Goal: Find specific page/section: Find specific page/section

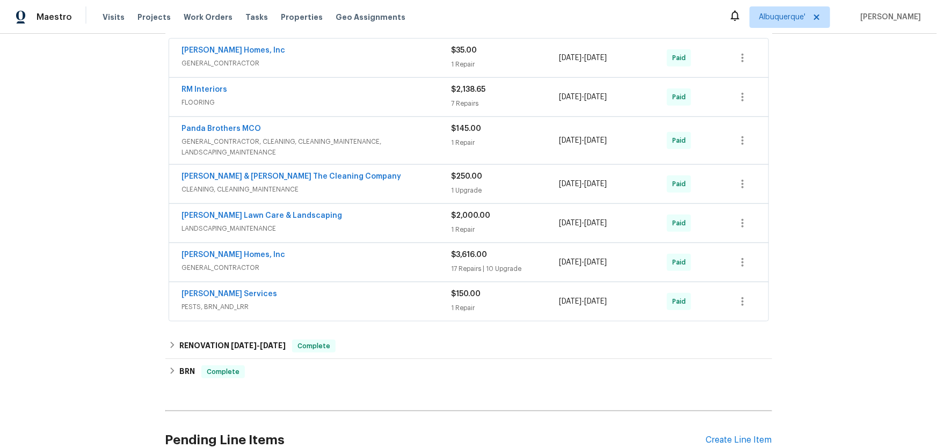
scroll to position [293, 0]
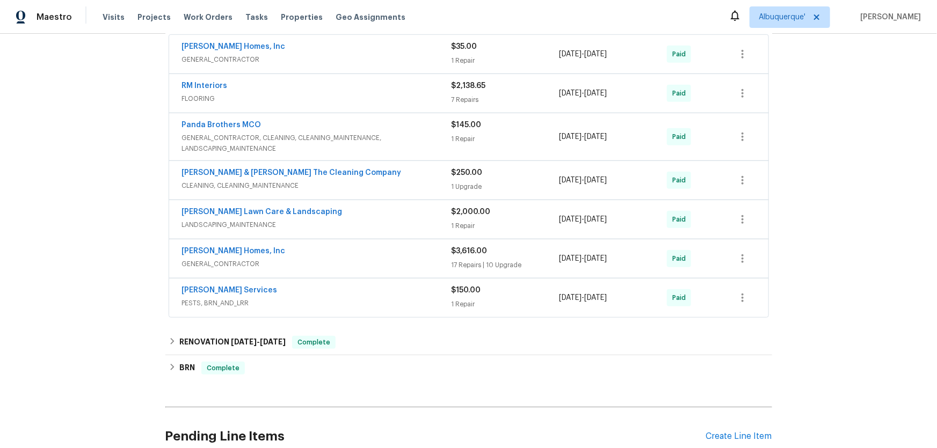
click at [99, 251] on div "Back to all projects 8549 Star Leaf Rd N, Jacksonville, FL 32210 4 Beds | 2 Bat…" at bounding box center [468, 241] width 937 height 414
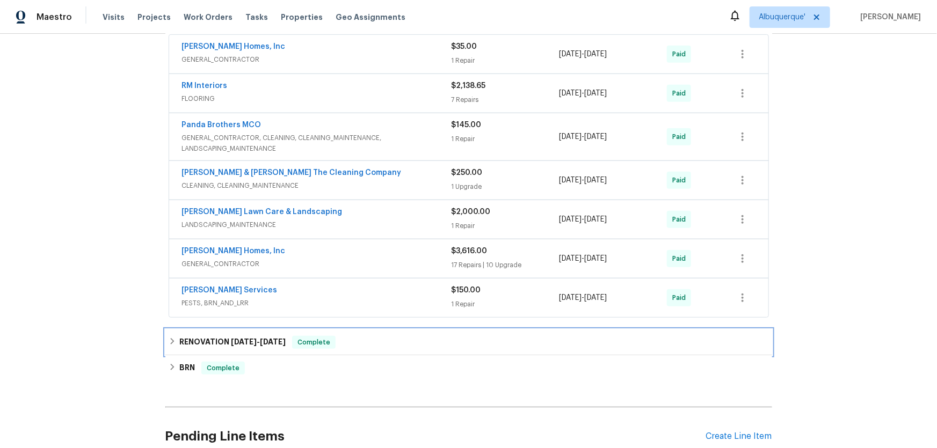
click at [170, 350] on div "RENOVATION 8/6/25 - 8/15/25 Complete" at bounding box center [468, 343] width 607 height 26
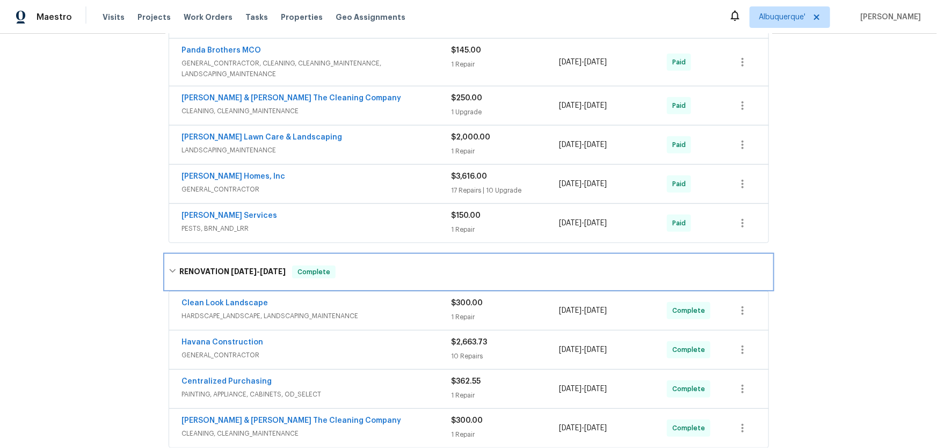
scroll to position [537, 0]
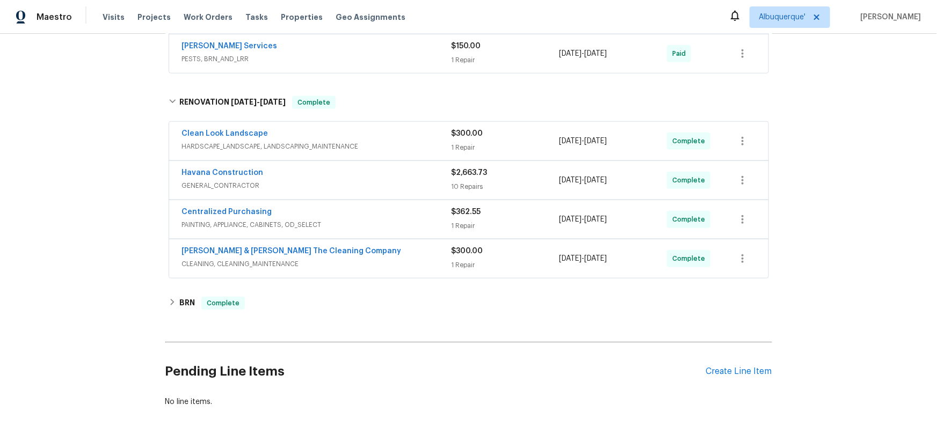
click at [119, 313] on div "Back to all projects 8549 Star Leaf Rd N, Jacksonville, FL 32210 4 Beds | 2 Bat…" at bounding box center [468, 241] width 937 height 414
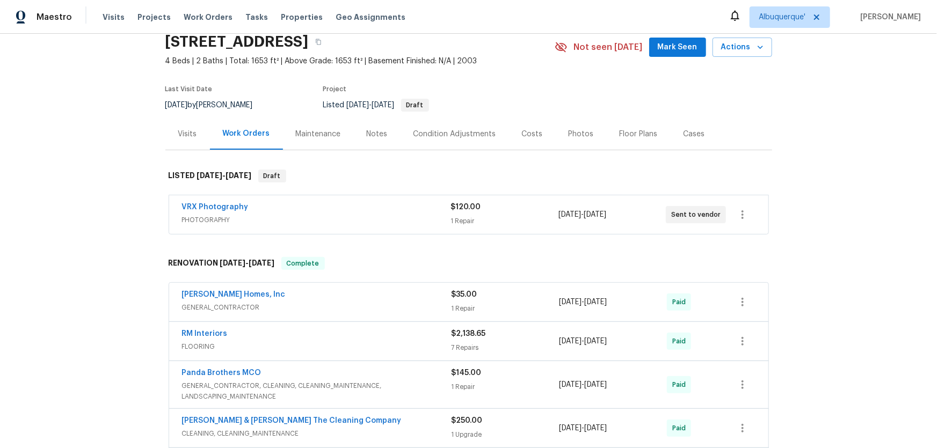
scroll to position [0, 0]
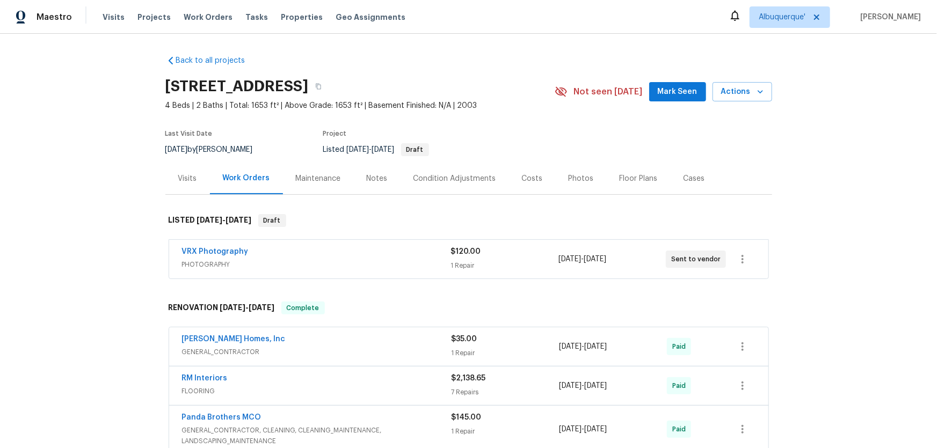
click at [113, 252] on div "Back to all projects 8549 Star Leaf Rd N, Jacksonville, FL 32210 4 Beds | 2 Bat…" at bounding box center [468, 241] width 937 height 414
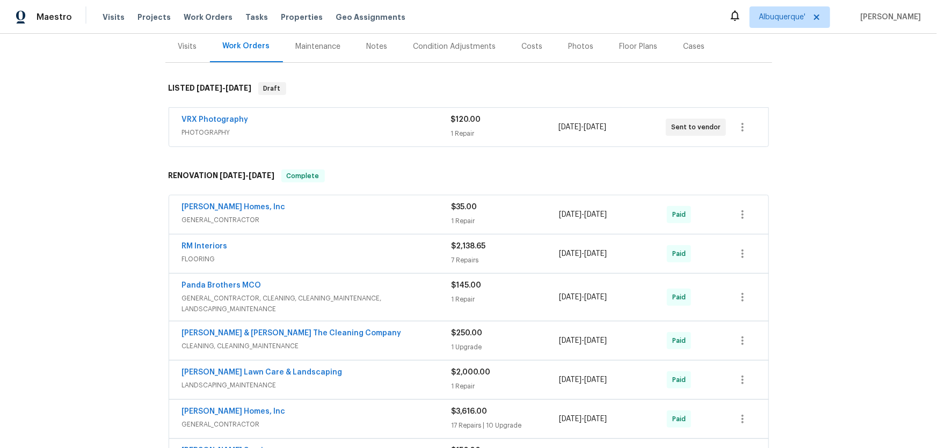
scroll to position [146, 0]
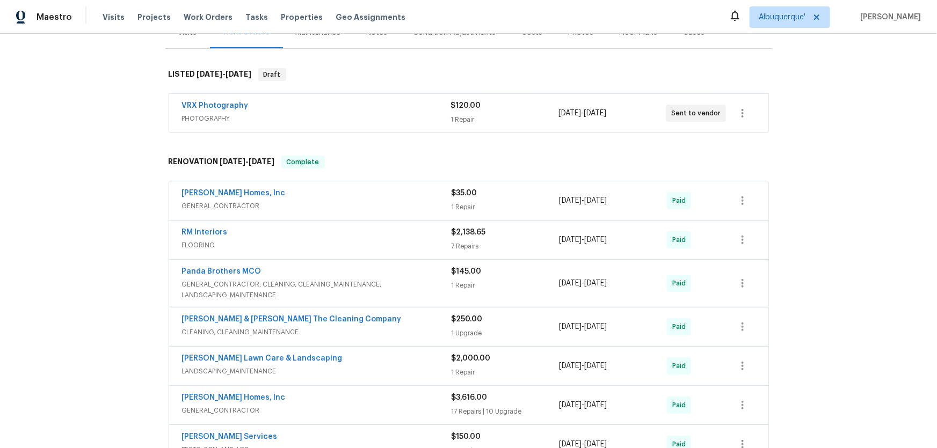
click at [102, 293] on div "Back to all projects 8549 Star Leaf Rd N, Jacksonville, FL 32210 4 Beds | 2 Bat…" at bounding box center [468, 241] width 937 height 414
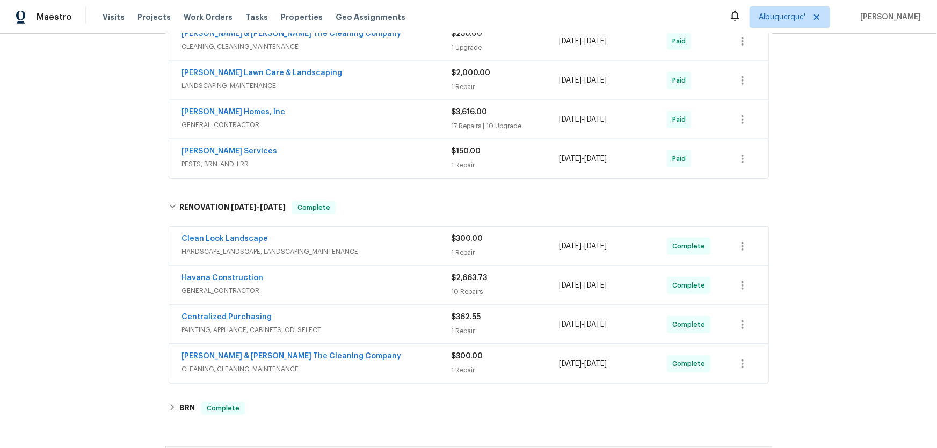
scroll to position [192, 0]
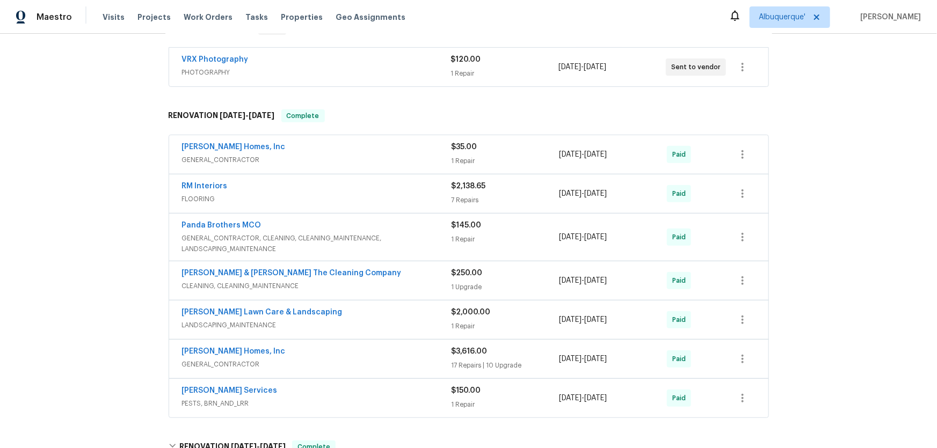
click at [119, 221] on div "Back to all projects 8549 Star Leaf Rd N, Jacksonville, FL 32210 4 Beds | 2 Bat…" at bounding box center [468, 241] width 937 height 414
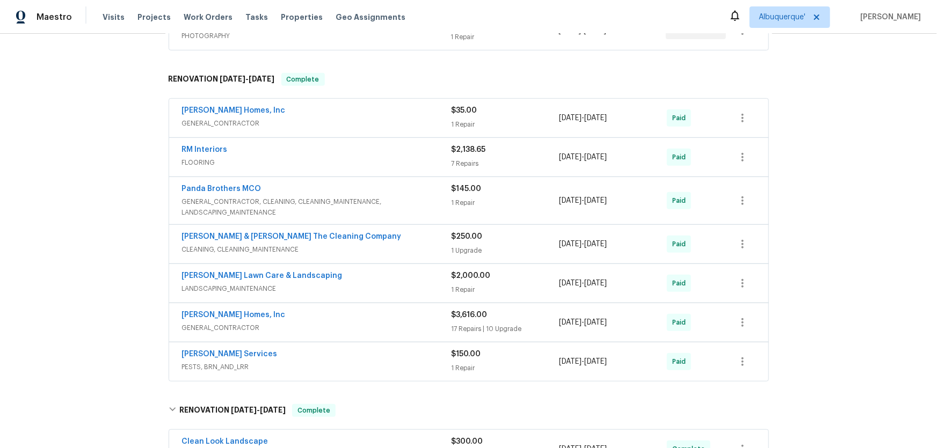
scroll to position [90, 0]
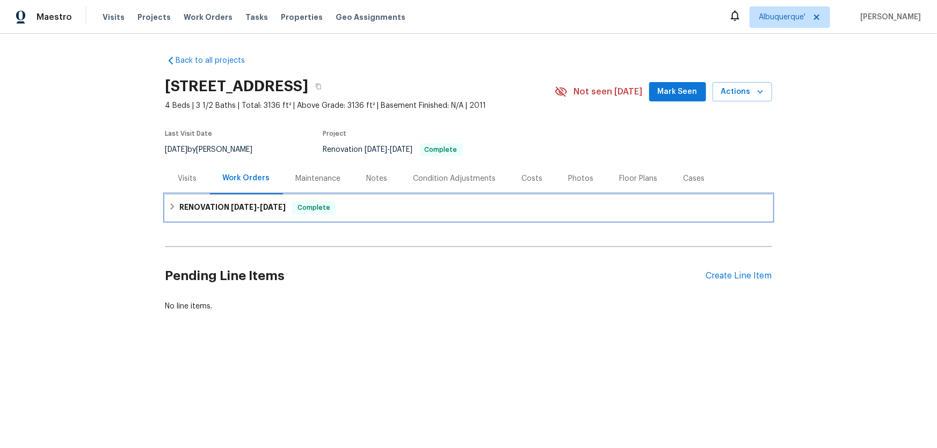
click at [179, 207] on h6 "RENOVATION 8/5/25 - 8/20/25" at bounding box center [232, 207] width 106 height 13
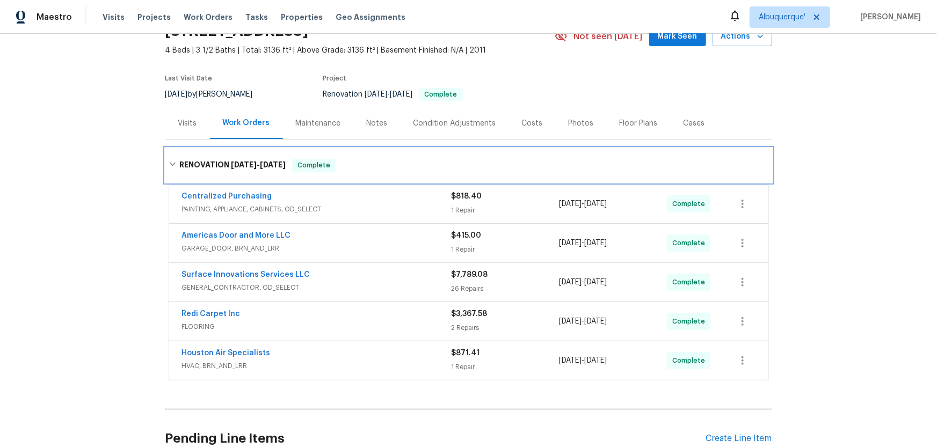
scroll to position [118, 0]
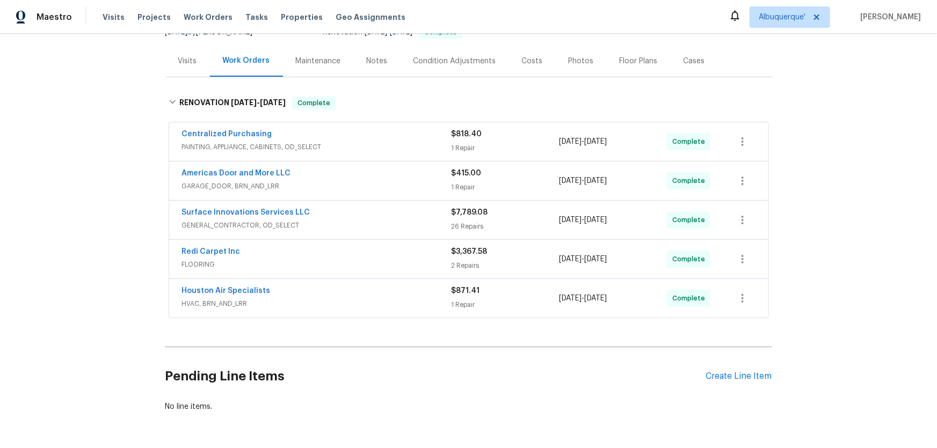
click at [84, 238] on div "Back to all projects 7223 Foxwood Fair Ln, Humble, TX 77338 4 Beds | 3 1/2 Bath…" at bounding box center [468, 241] width 937 height 414
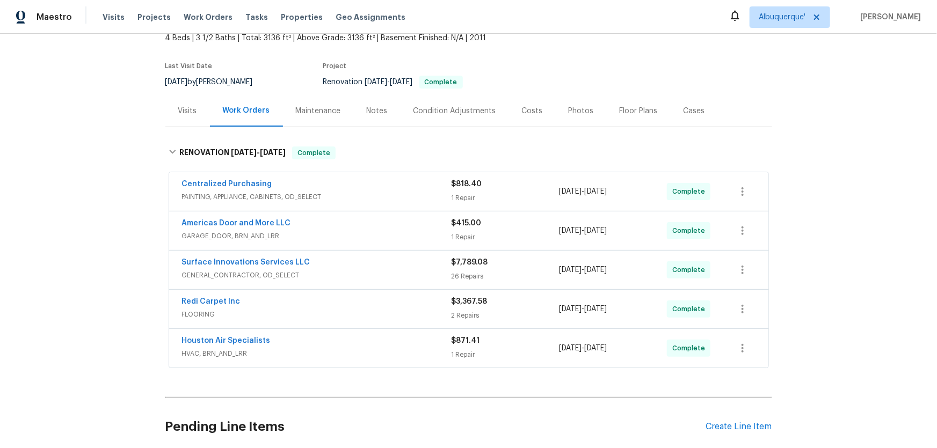
scroll to position [0, 0]
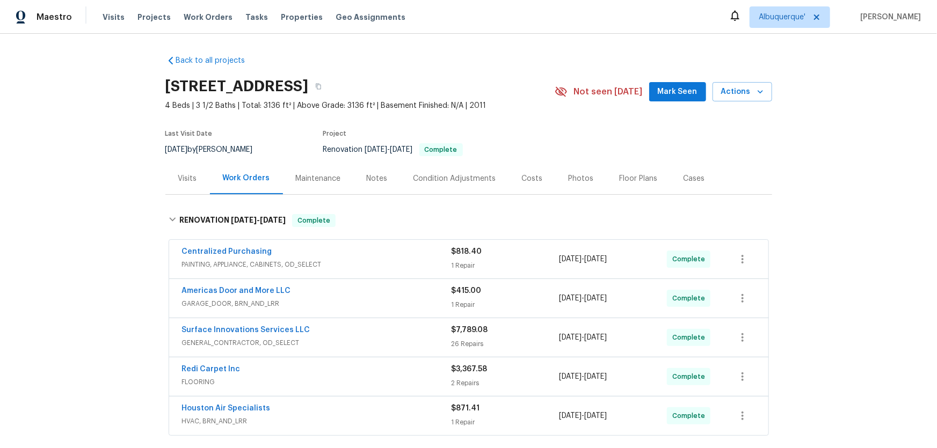
drag, startPoint x: 30, startPoint y: 177, endPoint x: 37, endPoint y: 185, distance: 10.6
click at [30, 177] on div "Back to all projects 7223 Foxwood Fair Ln, Humble, TX 77338 4 Beds | 3 1/2 Bath…" at bounding box center [468, 241] width 937 height 414
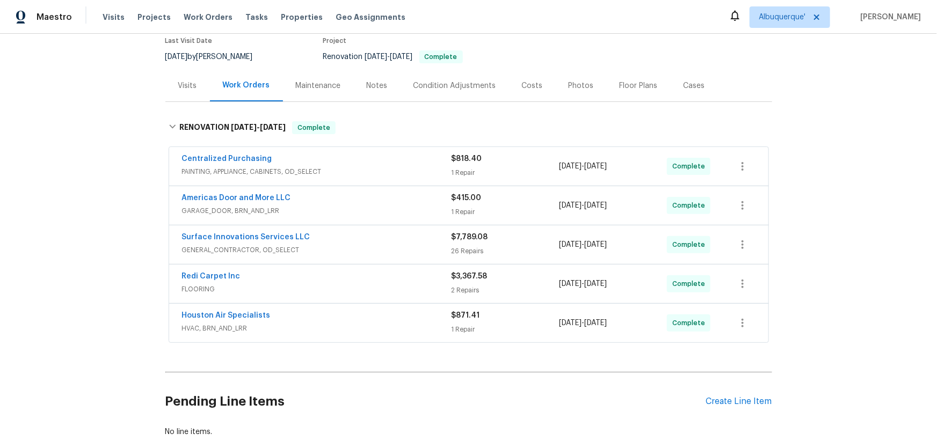
scroll to position [146, 0]
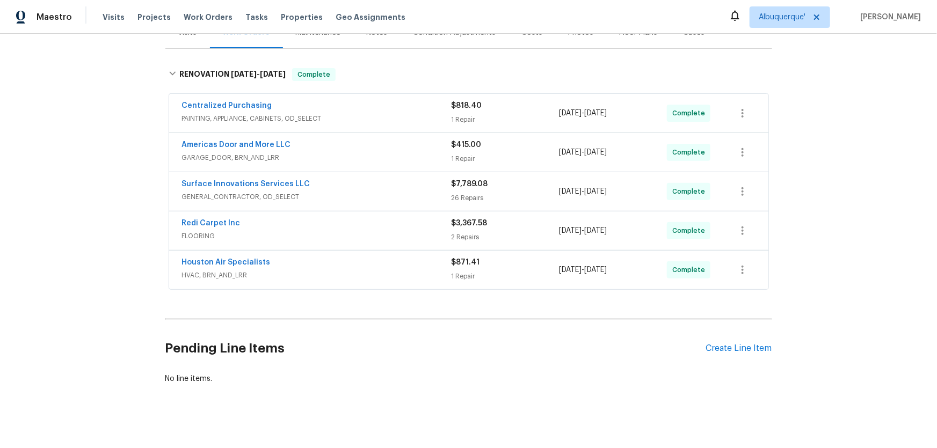
click at [116, 192] on div "Back to all projects 7223 Foxwood Fair Ln, Humble, TX 77338 4 Beds | 3 1/2 Bath…" at bounding box center [468, 241] width 937 height 414
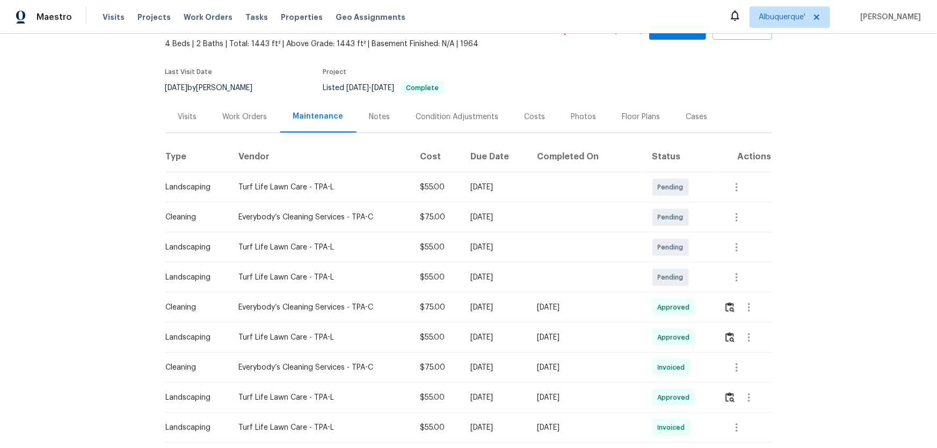
scroll to position [146, 0]
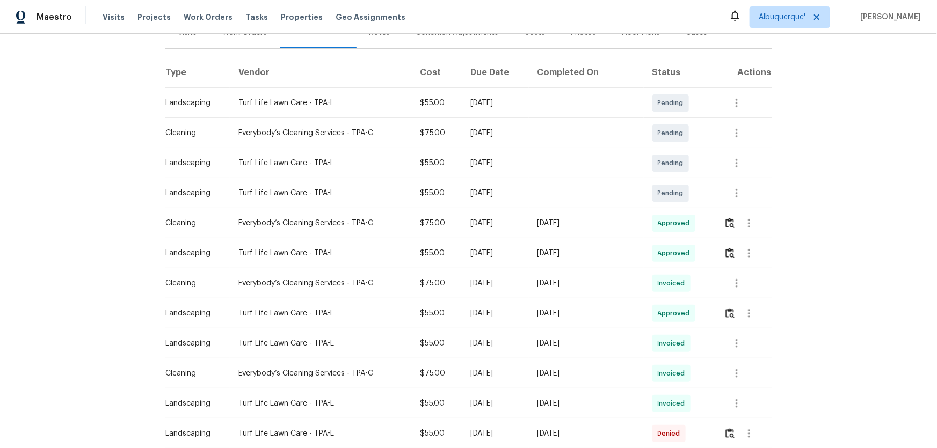
drag, startPoint x: 618, startPoint y: 227, endPoint x: 565, endPoint y: 227, distance: 53.1
click at [610, 227] on div "[DATE]" at bounding box center [586, 223] width 98 height 11
click at [730, 224] on img "button" at bounding box center [729, 223] width 9 height 10
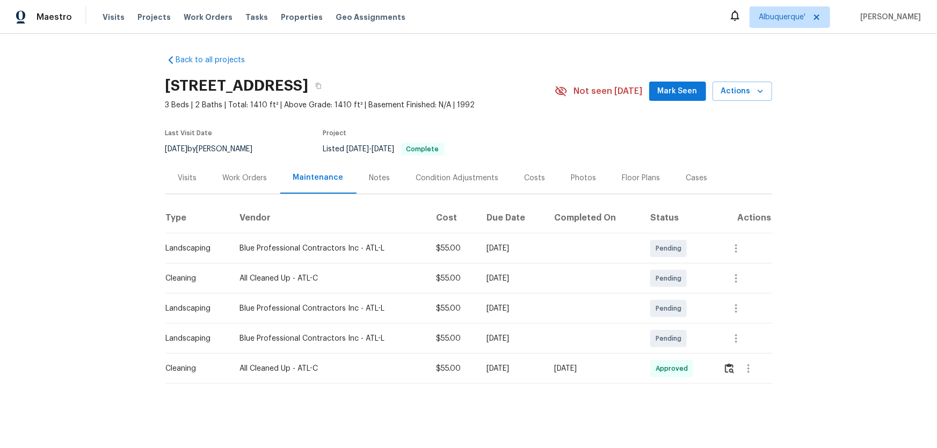
scroll to position [7, 0]
click at [731, 369] on button "button" at bounding box center [729, 369] width 12 height 26
